Goal: Task Accomplishment & Management: Manage account settings

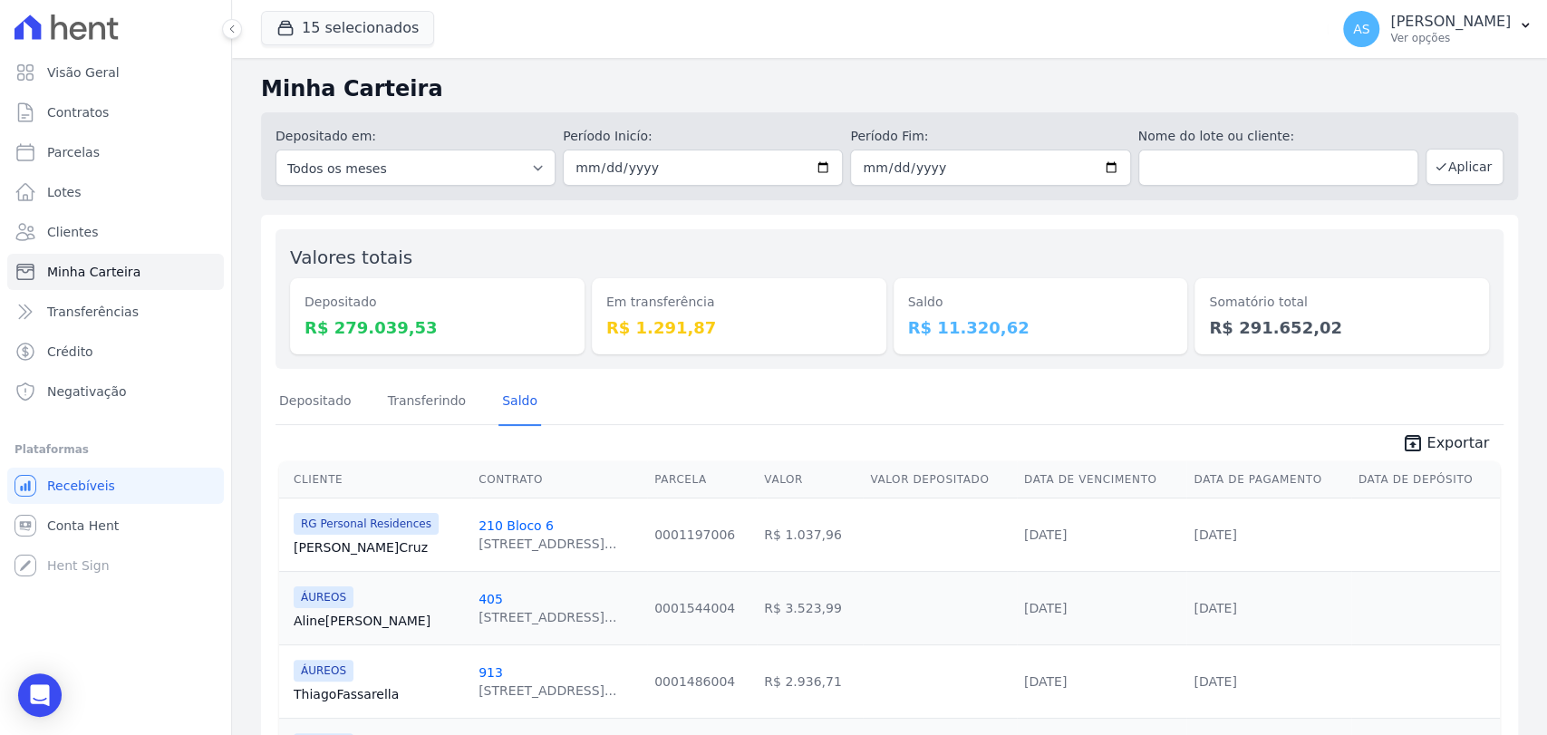
scroll to position [130, 0]
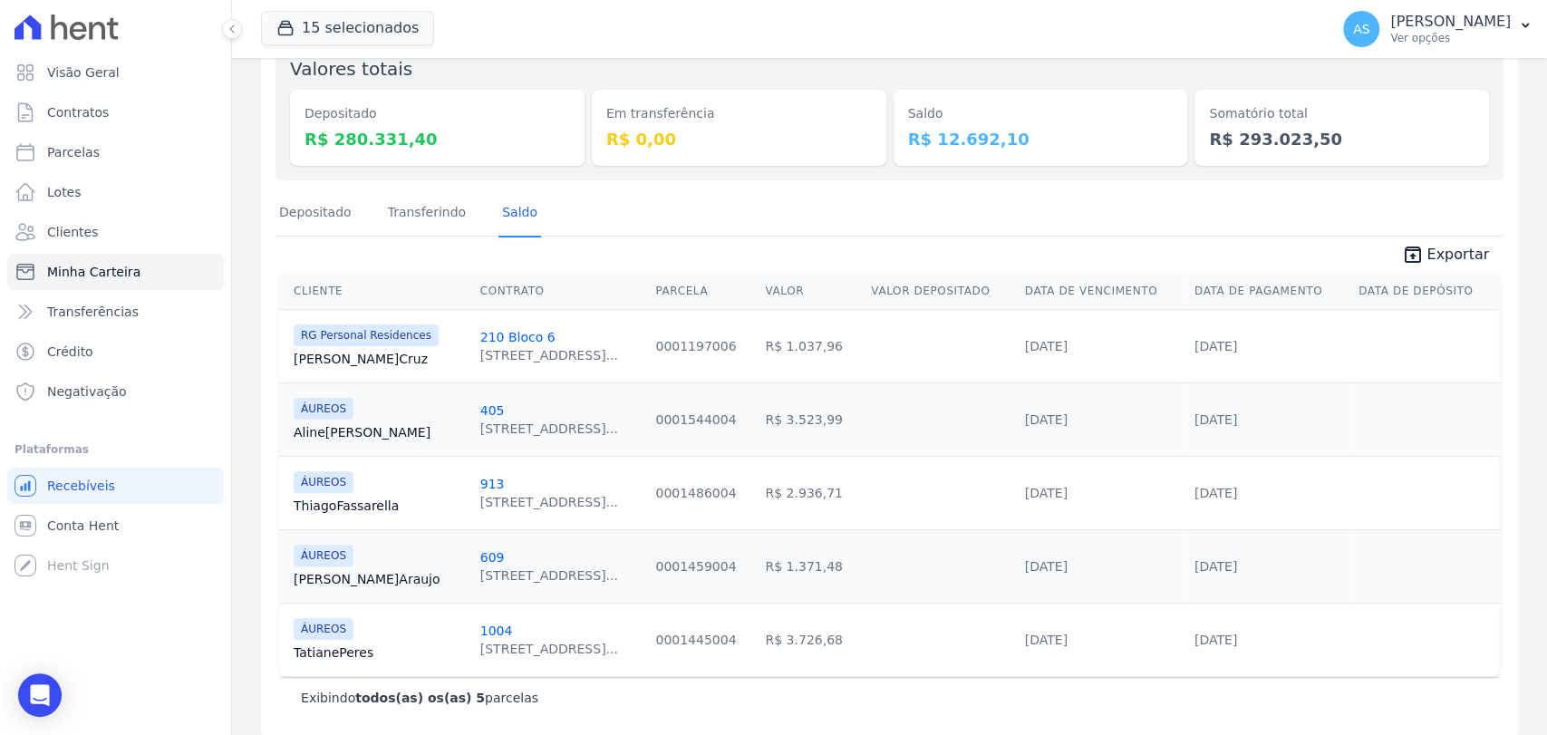
scroll to position [203, 0]
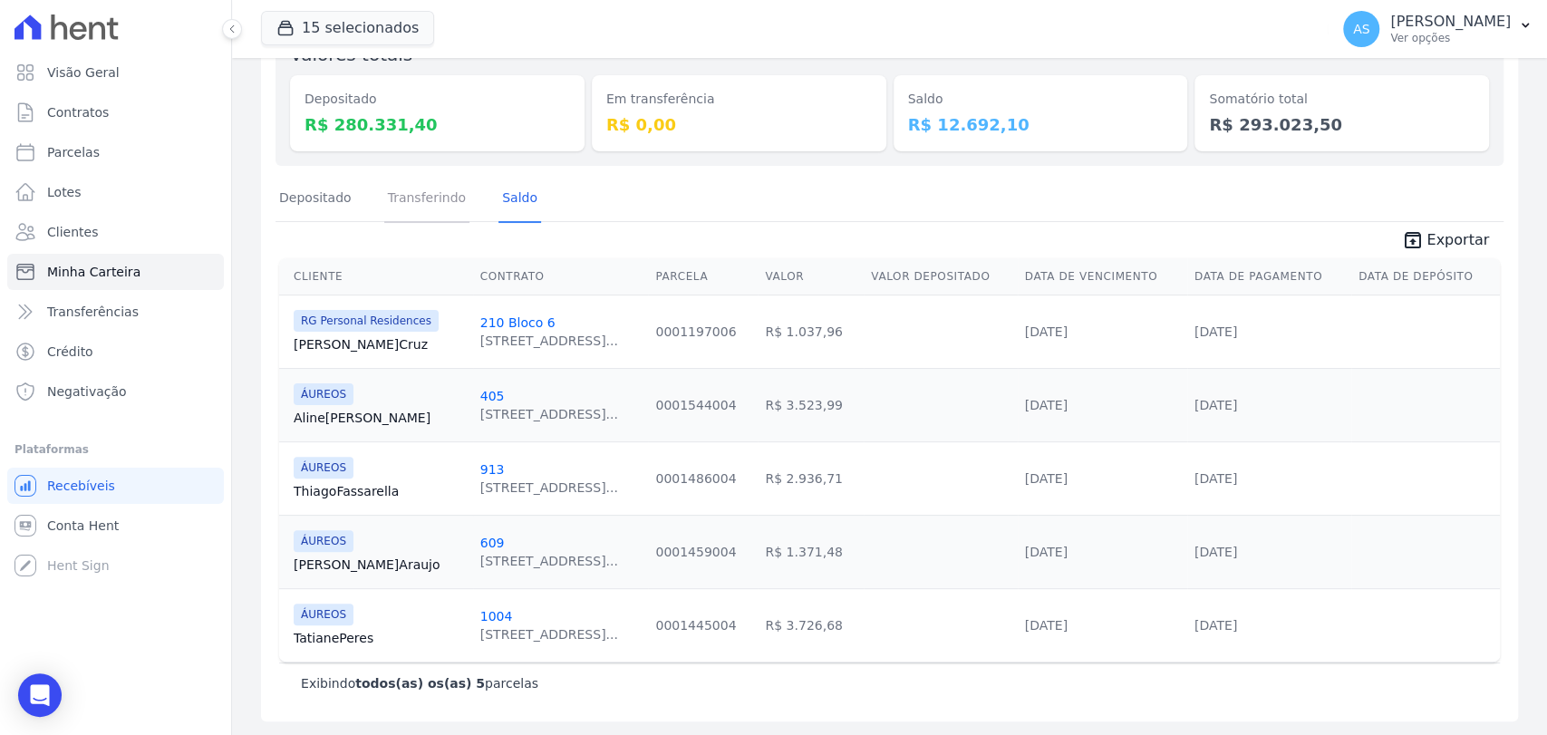
click at [432, 200] on link "Transferindo" at bounding box center [427, 199] width 86 height 47
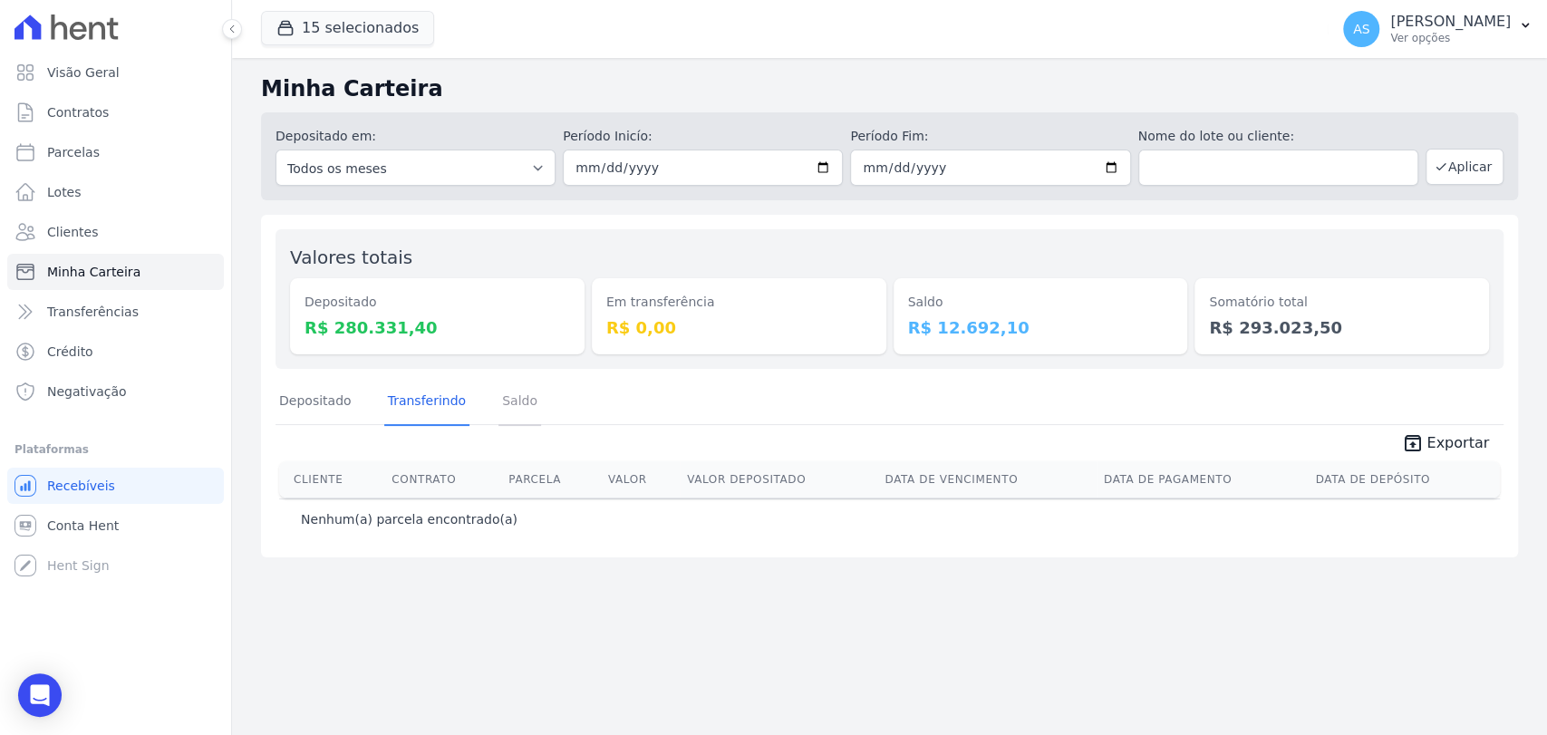
click at [506, 410] on link "Saldo" at bounding box center [519, 402] width 43 height 47
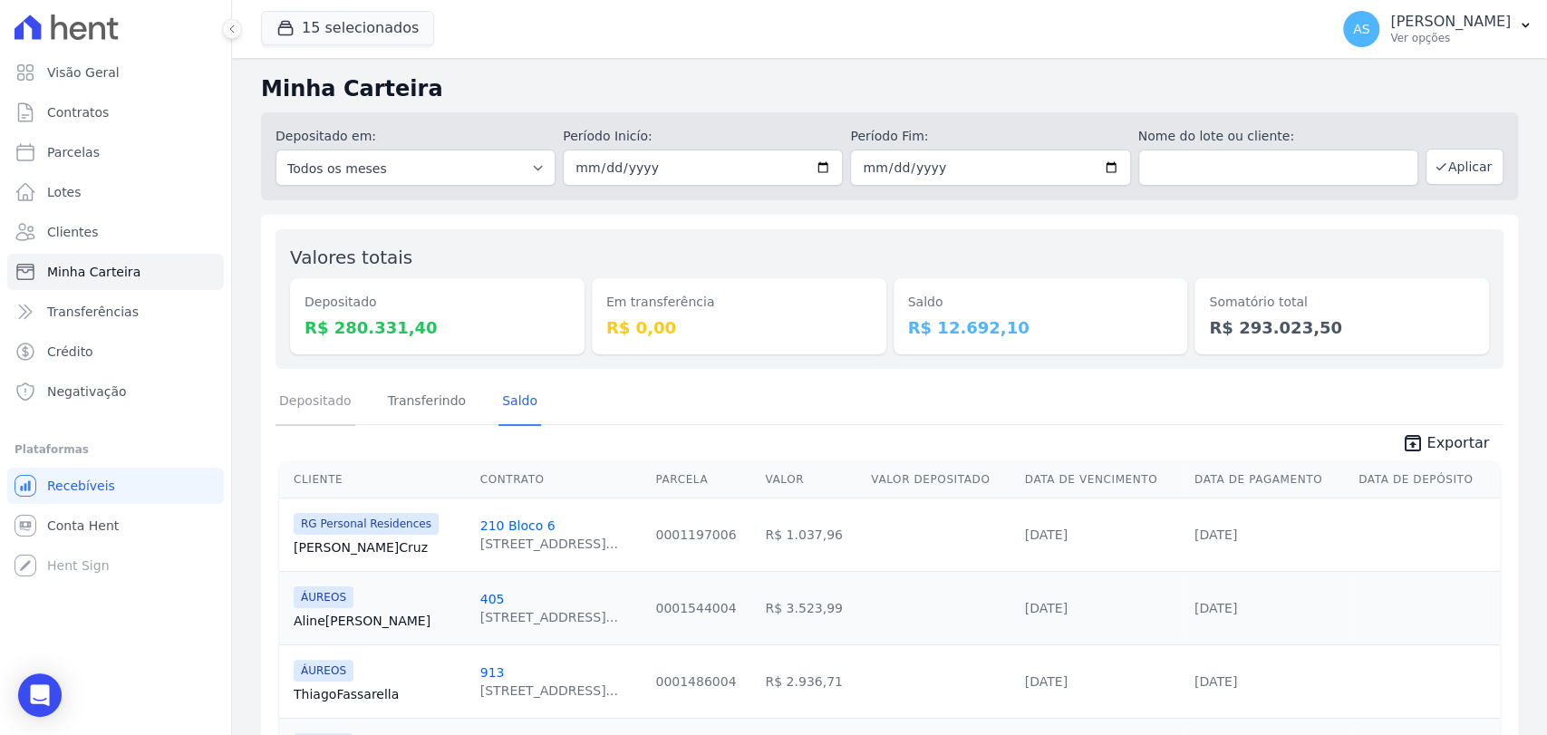
click at [311, 401] on link "Depositado" at bounding box center [316, 402] width 80 height 47
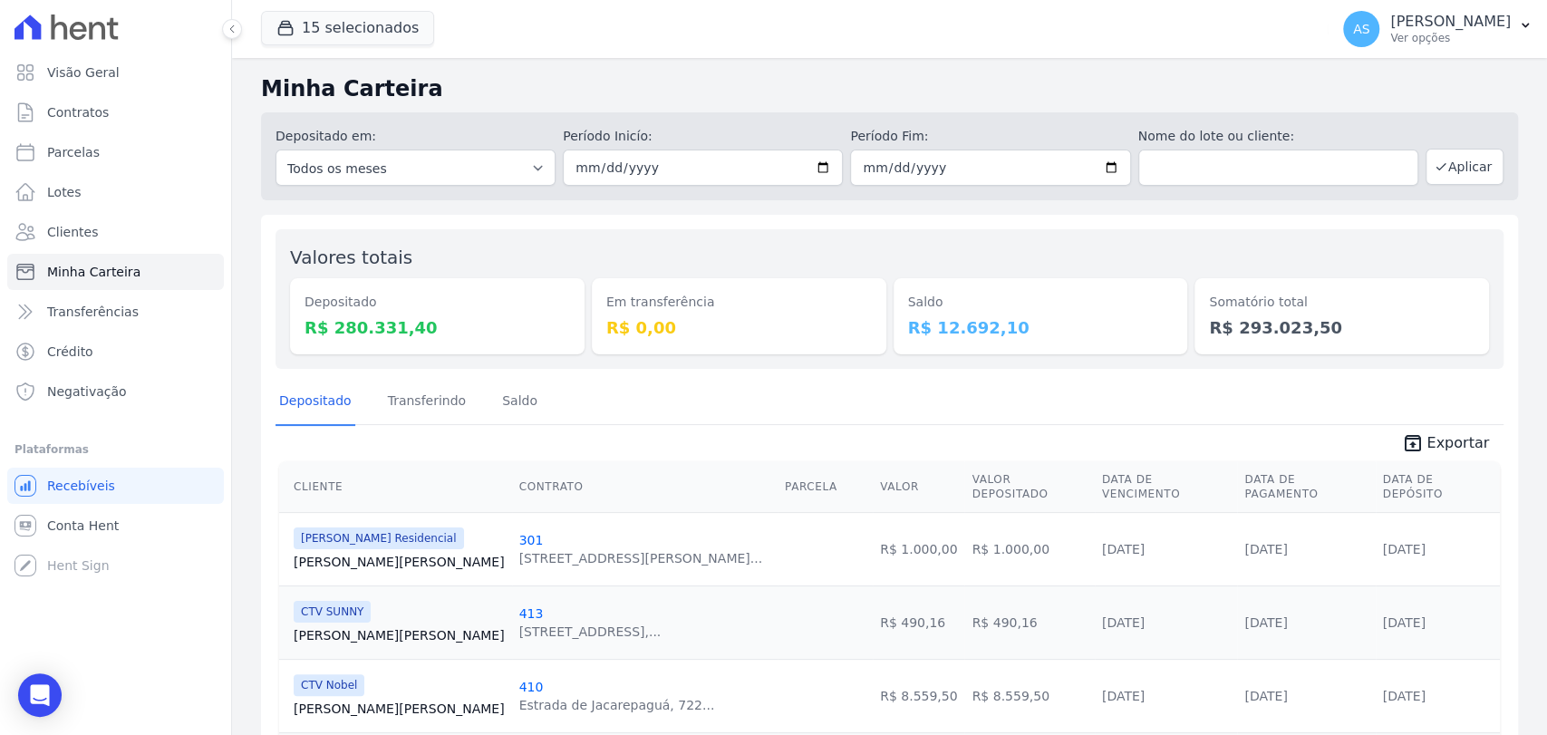
click at [1456, 448] on span "Exportar" at bounding box center [1457, 443] width 63 height 22
